Goal: Transaction & Acquisition: Download file/media

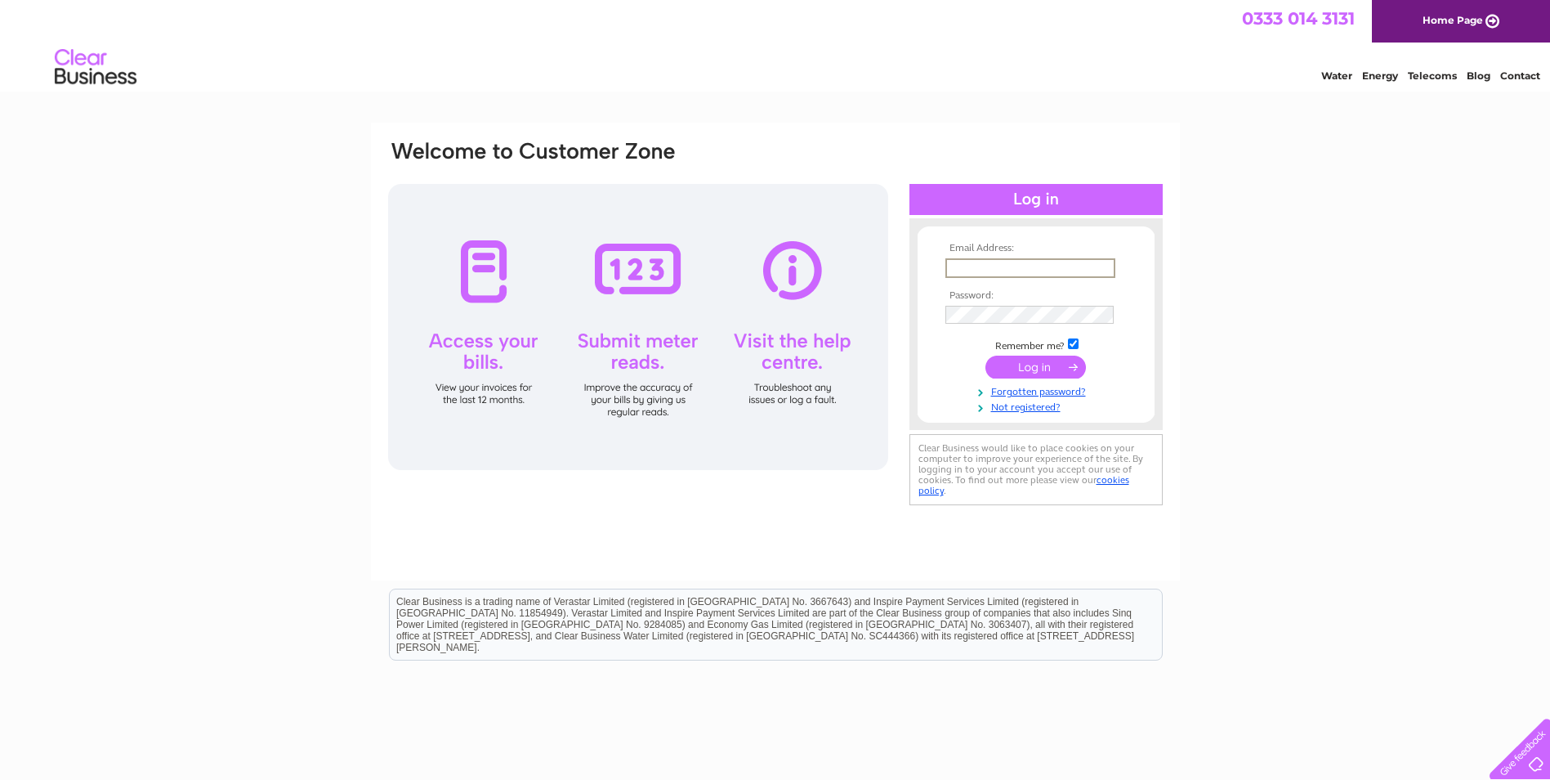
click at [1024, 265] on input "text" at bounding box center [1031, 268] width 170 height 20
click at [998, 268] on input "text" at bounding box center [1030, 267] width 168 height 18
paste input "cityguesthouse@outlook.com"
type input "cityguesthouse@outlook.com"
click at [1013, 370] on input "submit" at bounding box center [1036, 367] width 101 height 23
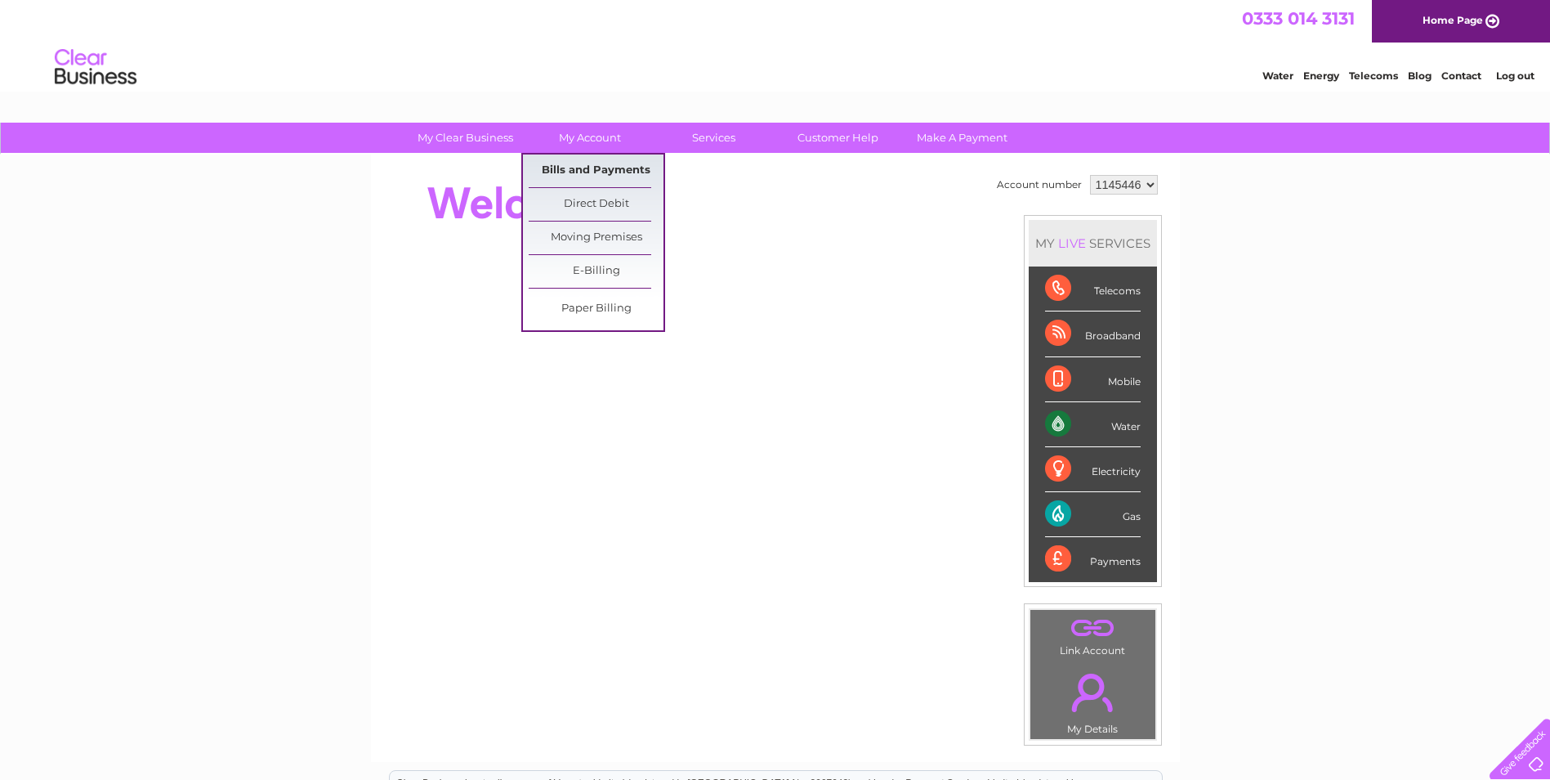
click at [588, 164] on link "Bills and Payments" at bounding box center [596, 170] width 135 height 33
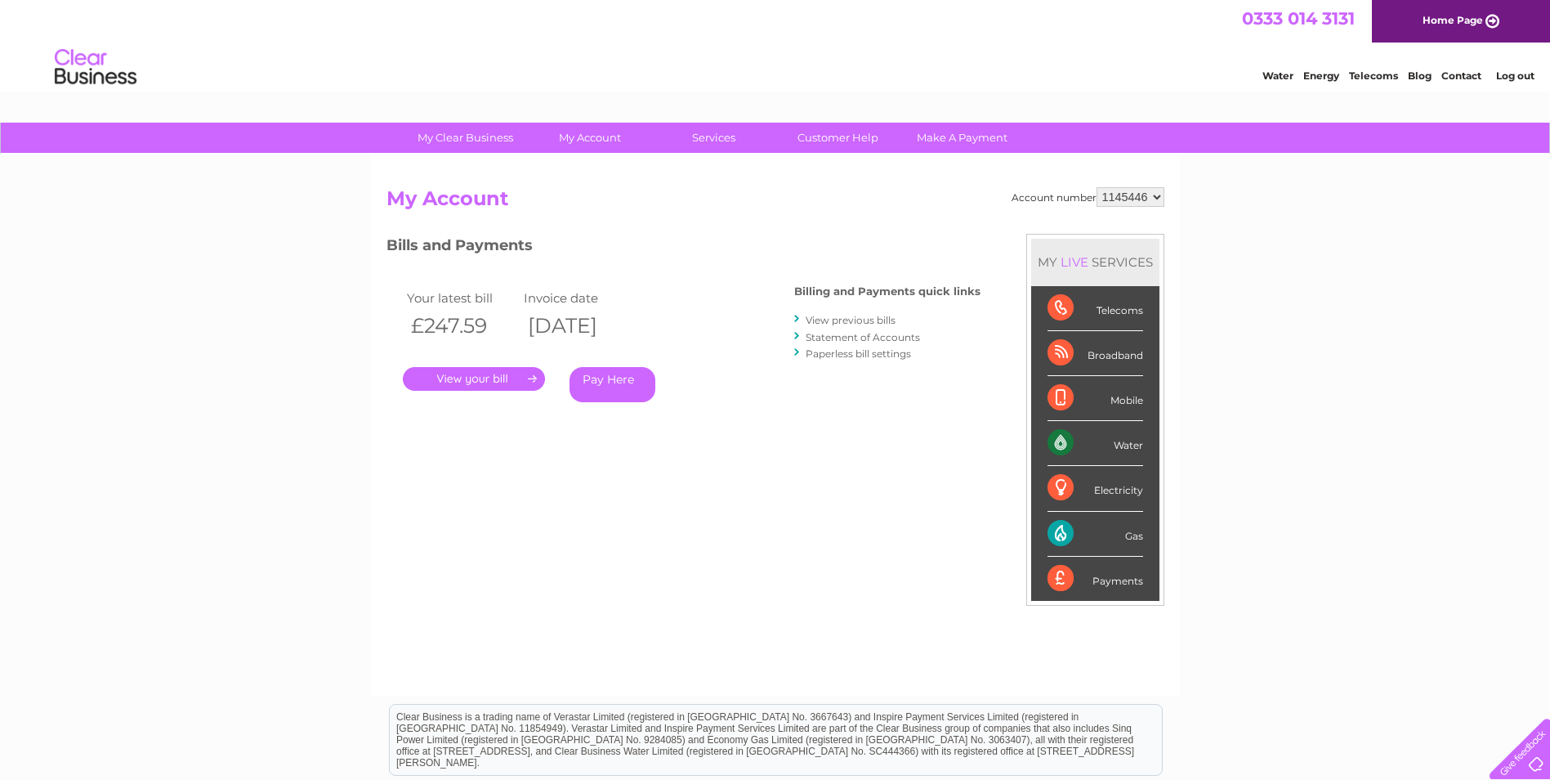
click at [470, 383] on link "." at bounding box center [474, 379] width 142 height 24
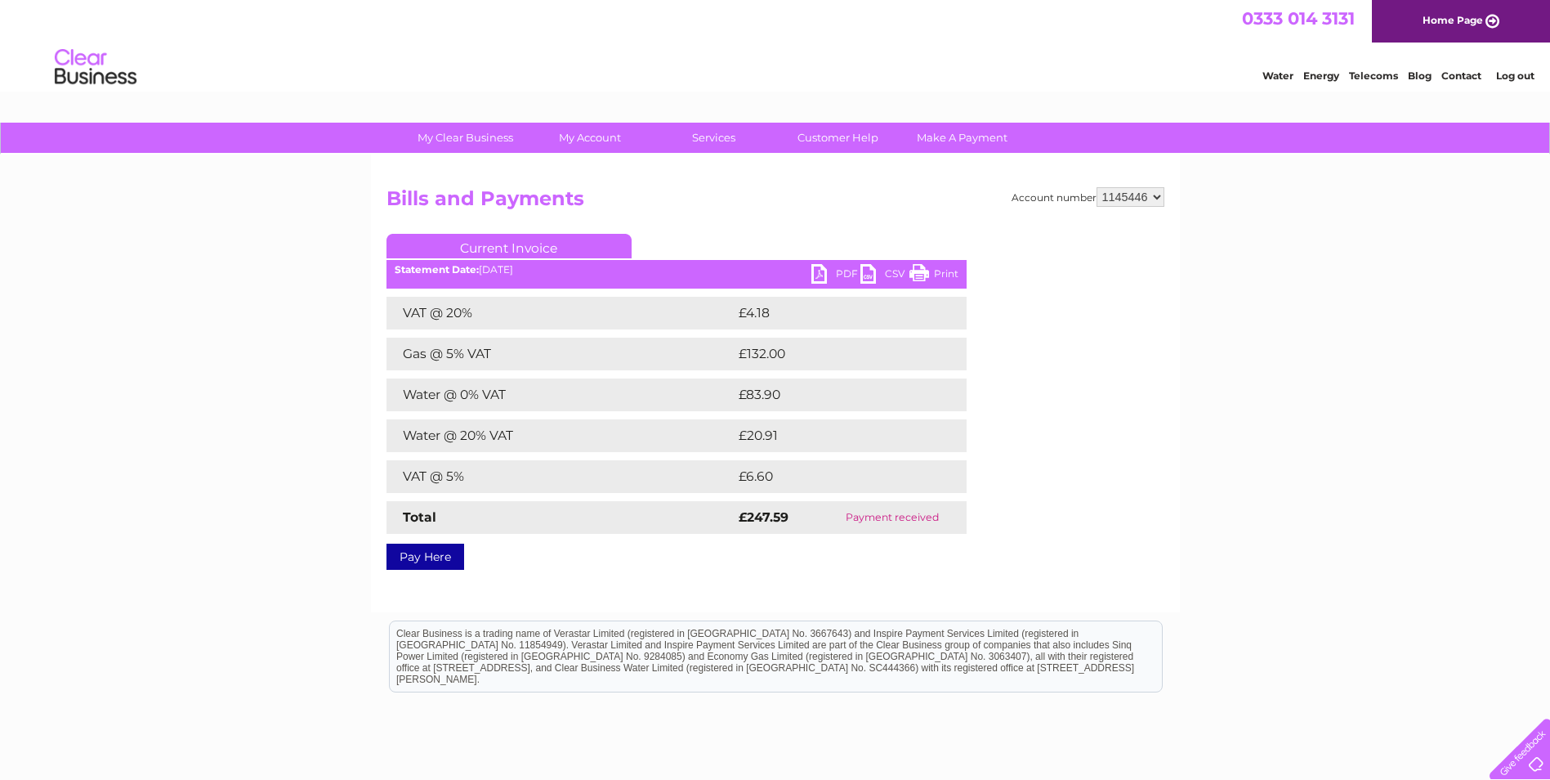
click at [831, 269] on link "PDF" at bounding box center [836, 276] width 49 height 24
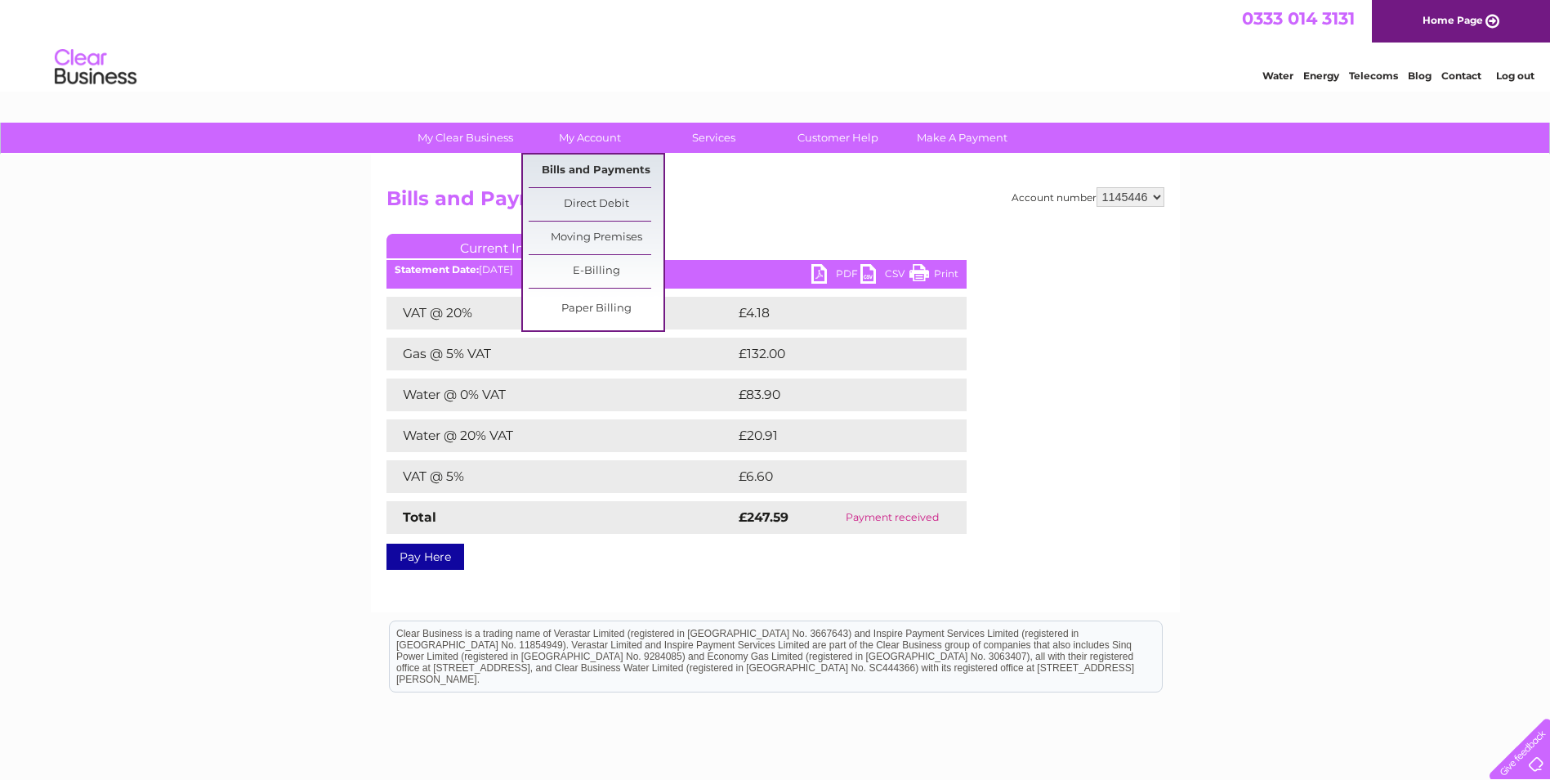
click at [577, 165] on link "Bills and Payments" at bounding box center [596, 170] width 135 height 33
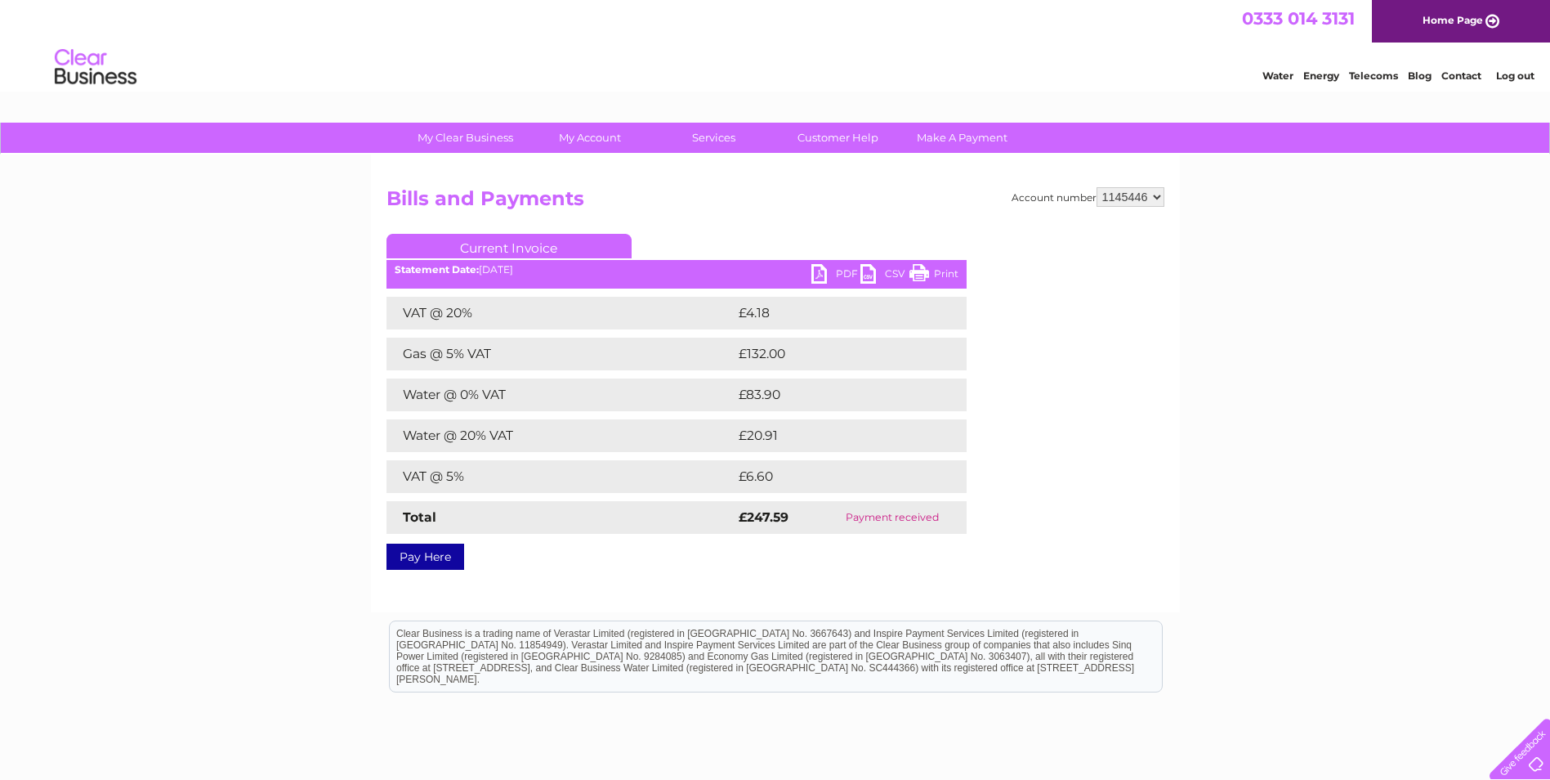
click at [1141, 193] on select "1145446" at bounding box center [1131, 197] width 68 height 20
